Goal: Find contact information: Find contact information

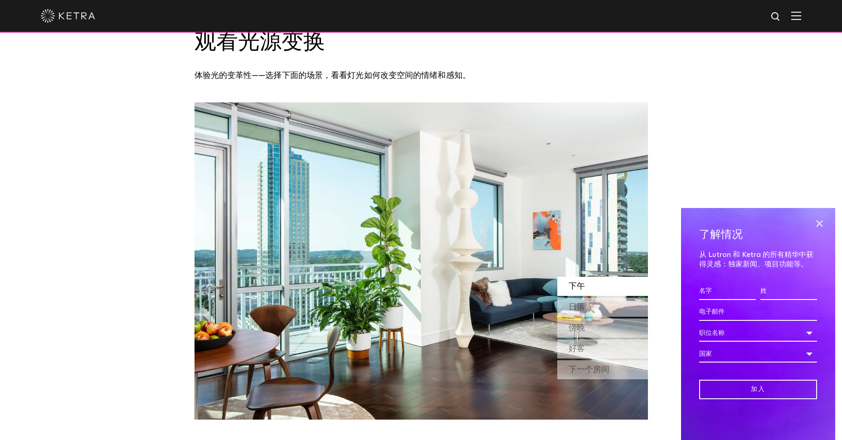
scroll to position [454, 0]
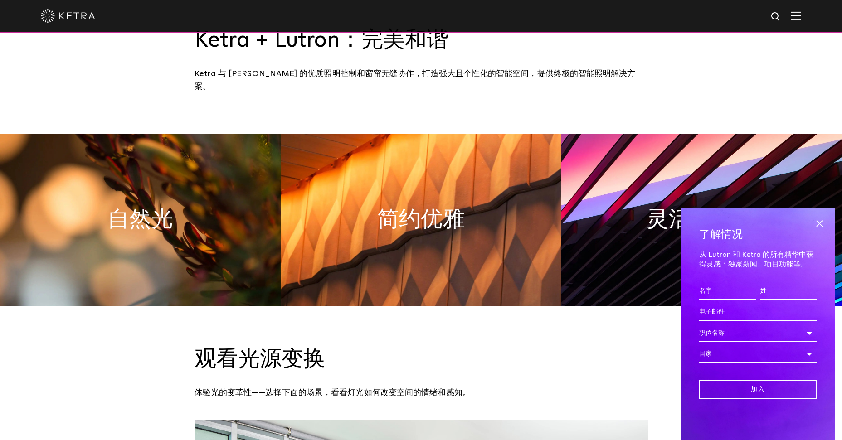
click at [800, 23] on div at bounding box center [421, 16] width 761 height 32
click at [802, 16] on img at bounding box center [797, 15] width 10 height 9
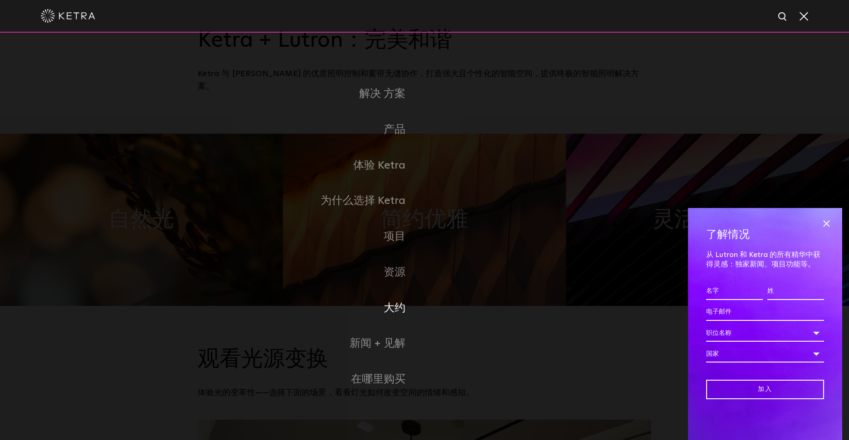
click at [399, 308] on link "大约" at bounding box center [311, 309] width 227 height 36
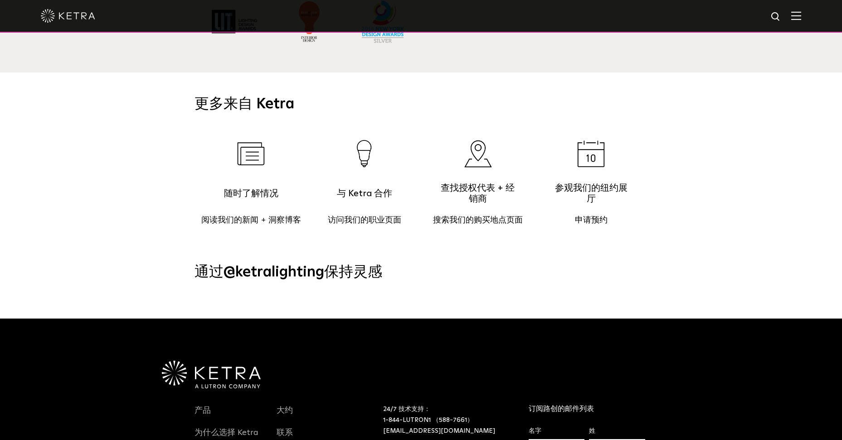
scroll to position [1065, 0]
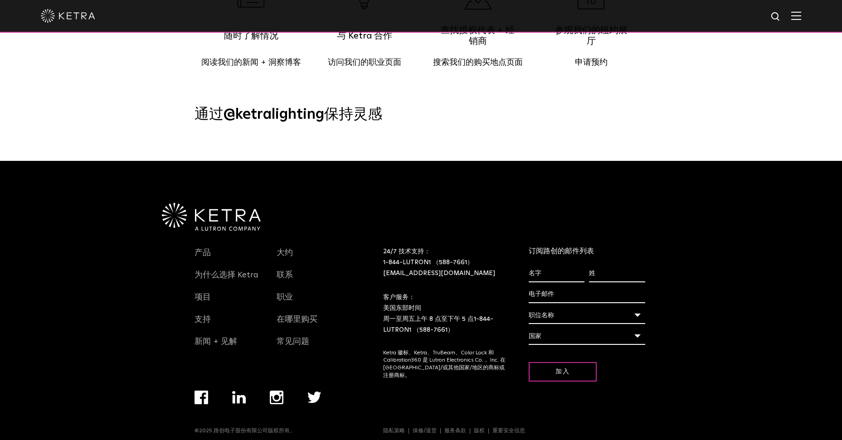
click at [205, 391] on img "导航菜单" at bounding box center [202, 398] width 14 height 14
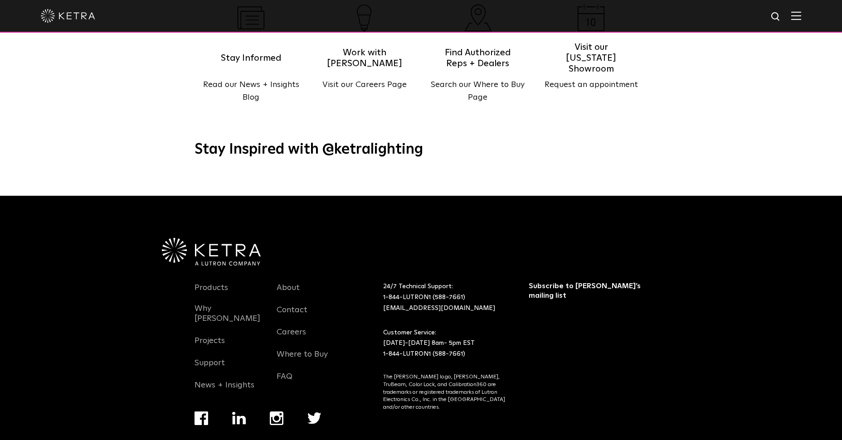
click at [234, 412] on img "Navigation Menu" at bounding box center [239, 418] width 14 height 13
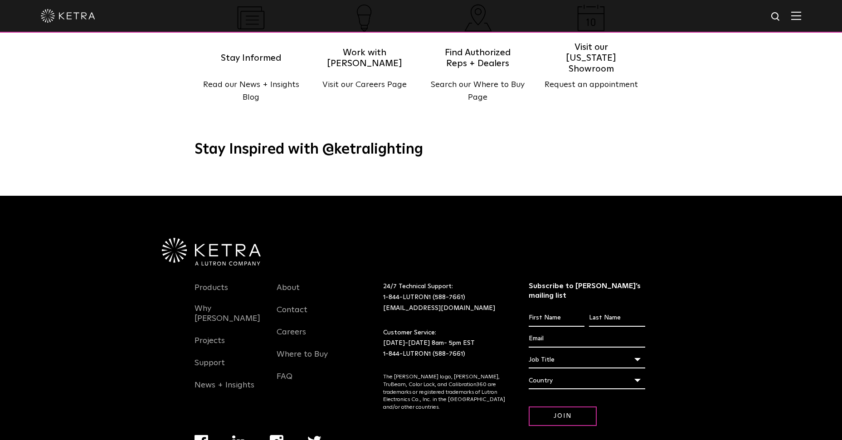
click at [316, 436] on img "Navigation Menu" at bounding box center [315, 442] width 14 height 12
click at [283, 384] on div "Products Why Ketra Projects Support News + Insights About Contact Careers Where…" at bounding box center [270, 357] width 151 height 183
drag, startPoint x: 284, startPoint y: 396, endPoint x: 279, endPoint y: 400, distance: 6.8
click at [282, 398] on div "Products Why Ketra Projects Support News + Insights About Contact Careers Where…" at bounding box center [270, 357] width 151 height 183
click at [279, 436] on img "Navigation Menu" at bounding box center [277, 443] width 14 height 14
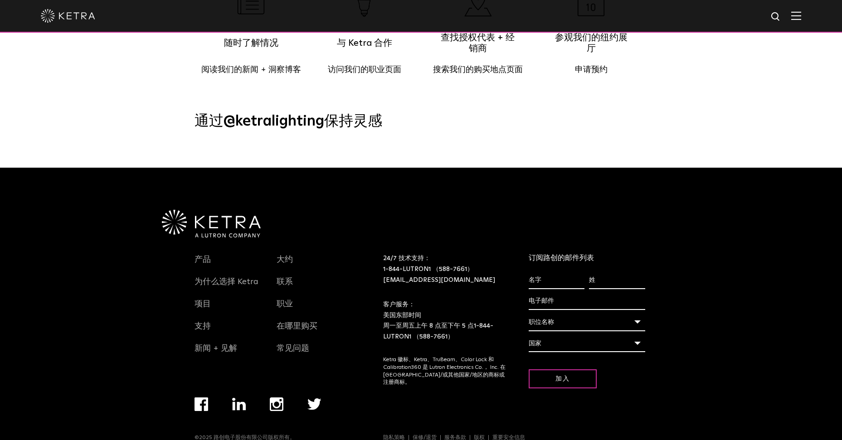
scroll to position [1170, 0]
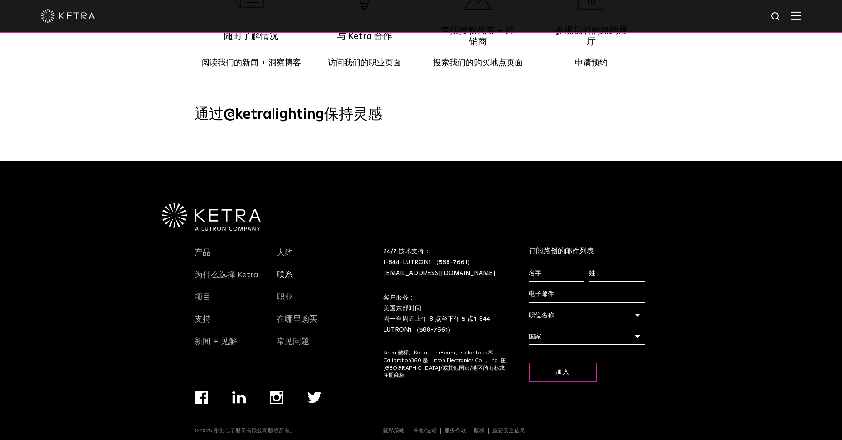
click at [290, 269] on link "联系" at bounding box center [285, 280] width 16 height 22
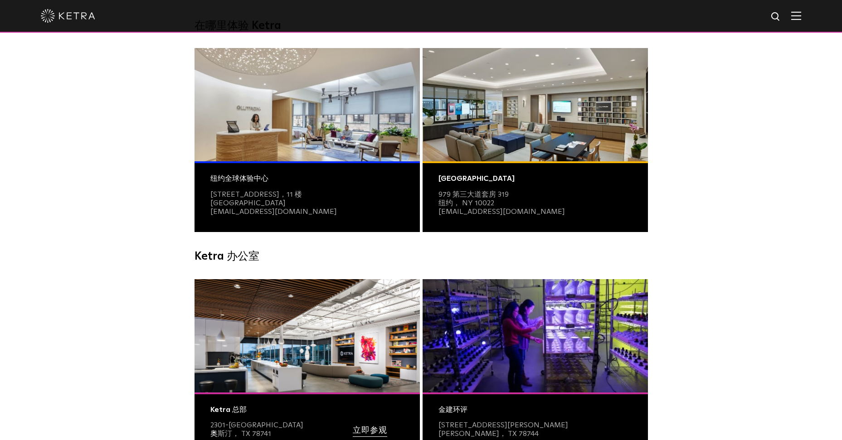
scroll to position [227, 0]
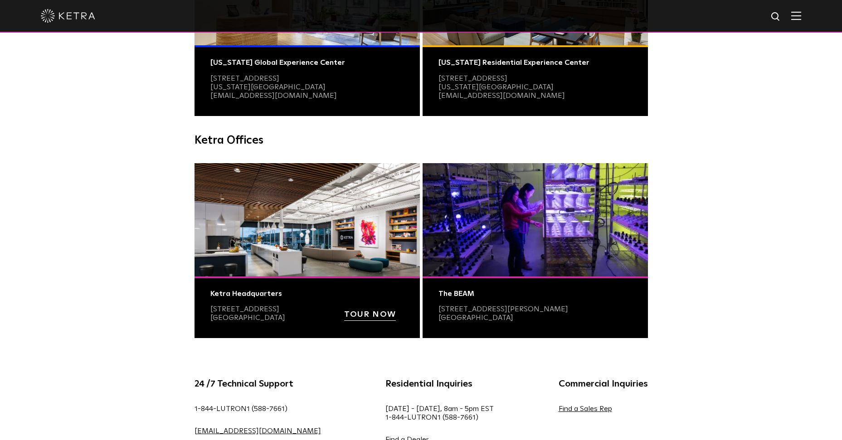
click at [210, 303] on div "Ketra Headquarters [STREET_ADDRESS] TOUR NOW" at bounding box center [307, 308] width 225 height 62
drag, startPoint x: 208, startPoint y: 304, endPoint x: 266, endPoint y: 323, distance: 61.0
click at [266, 323] on div "Ketra Headquarters 2301-B East Riverside Drive Austin, TX 78741 TOUR NOW" at bounding box center [307, 308] width 225 height 62
copy p "2301-B East Riverside Drive Austin, TX 78741"
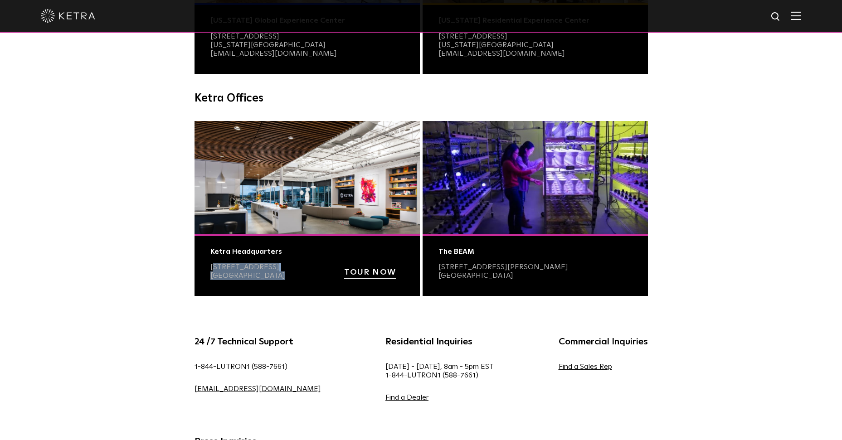
scroll to position [318, 0]
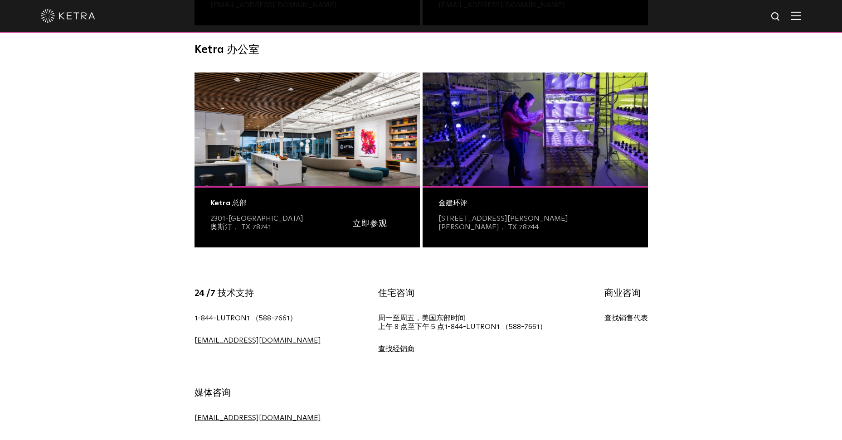
click at [167, 321] on div "24 /7 技术支持 1-844-LUTRON1 （588-7661） lightingsupport@lutron.com 住宅咨询 周一至周五，美国东部时…" at bounding box center [421, 366] width 842 height 205
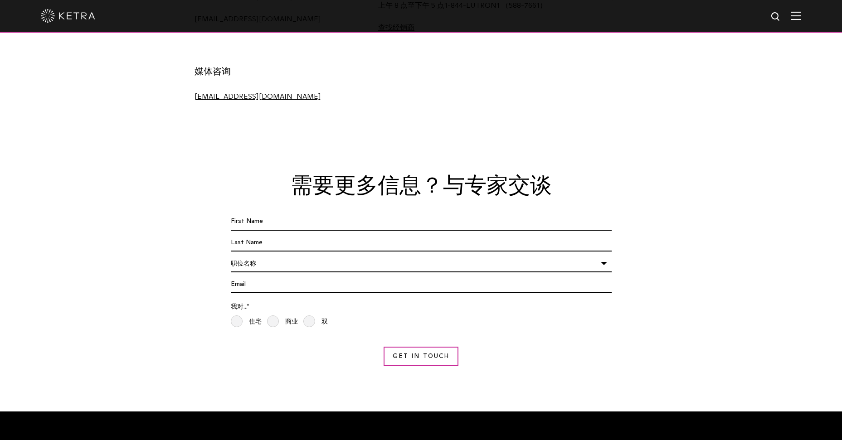
scroll to position [817, 0]
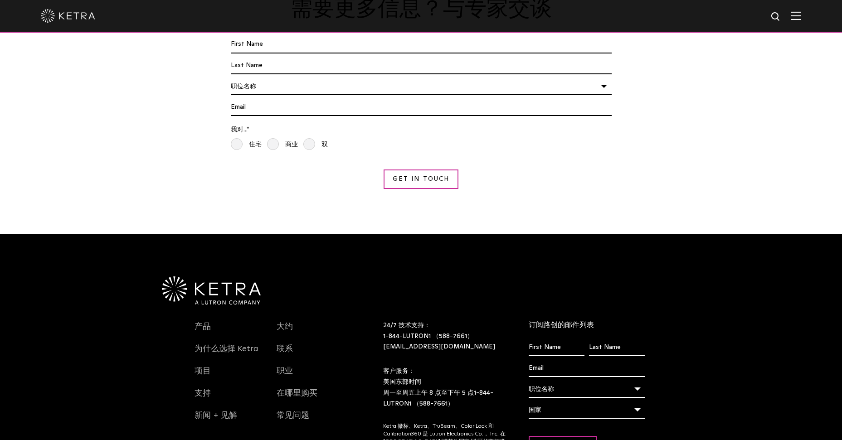
click at [76, 142] on div "需要更多信息？与专家交谈 First Name * Last name * I'm a * 职位名称 建筑师 灯光设计师 室内设计师 承包商 设施/房地产主管…" at bounding box center [421, 101] width 842 height 265
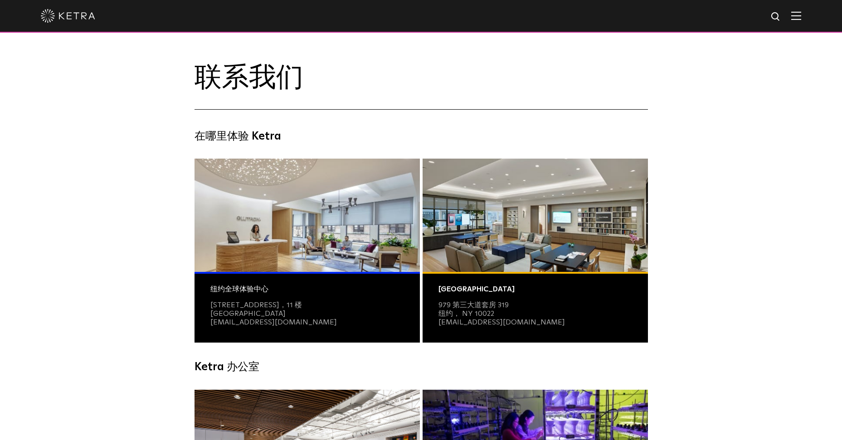
click at [54, 19] on img at bounding box center [68, 16] width 54 height 14
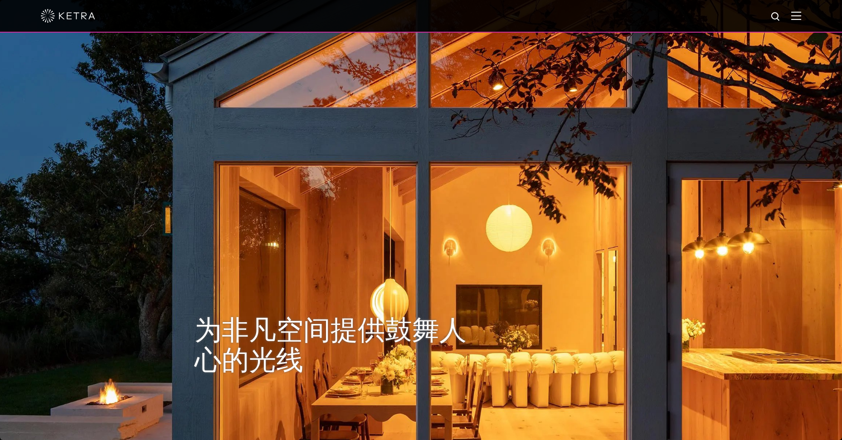
click at [793, 19] on div at bounding box center [421, 16] width 761 height 32
click at [802, 19] on img at bounding box center [797, 15] width 10 height 9
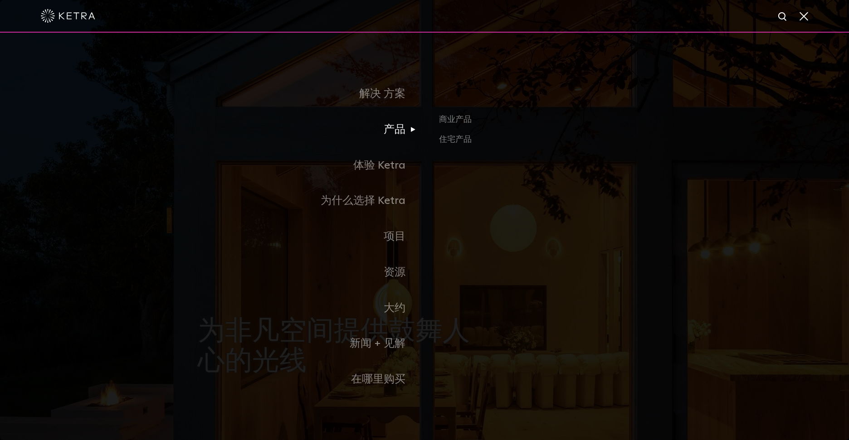
click at [391, 129] on link "产品" at bounding box center [311, 130] width 227 height 36
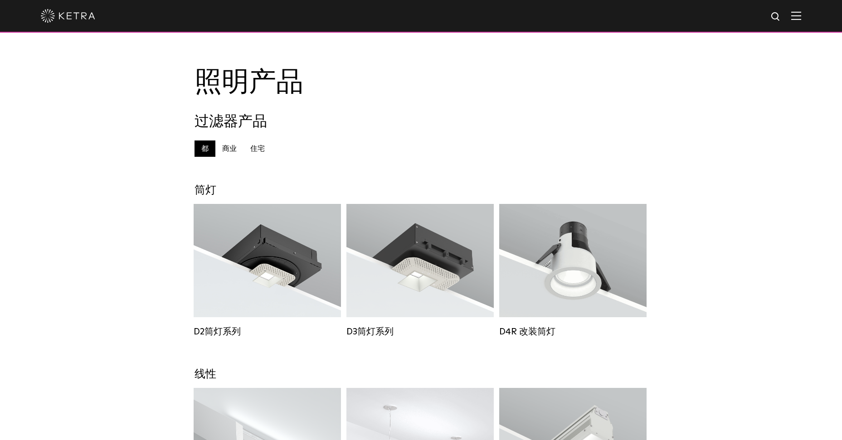
click at [230, 149] on label "商业" at bounding box center [229, 149] width 28 height 16
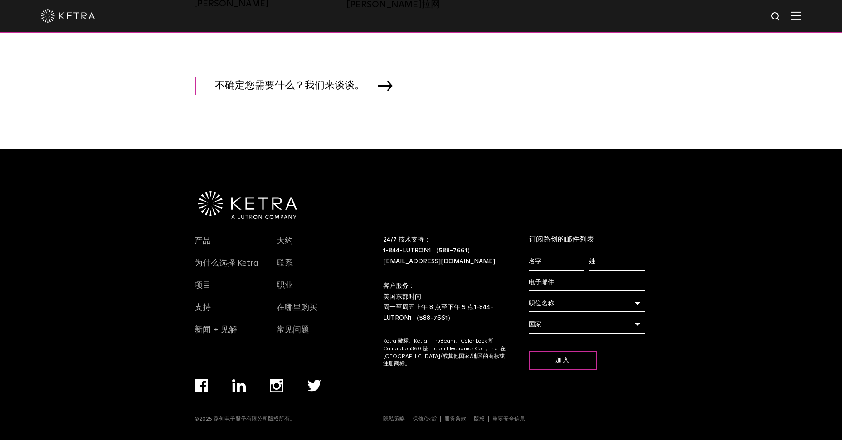
scroll to position [1551, 0]
click at [111, 260] on div "产品 为什么选择 Ketra 项目 支持 新闻 + 见解 大约 联系 职业 在哪里购买 常见问题 订阅路创的邮件列表 First name * Last na…" at bounding box center [421, 295] width 842 height 292
